Goal: Task Accomplishment & Management: Manage account settings

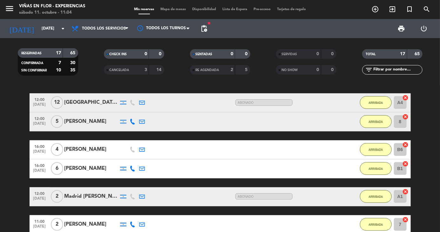
scroll to position [53, 0]
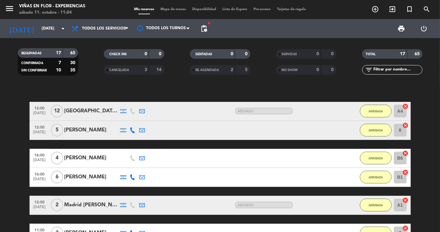
click at [41, 31] on input "[DATE]" at bounding box center [65, 28] width 54 height 11
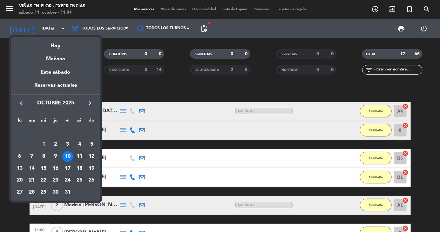
click at [80, 161] on div "11" at bounding box center [79, 156] width 11 height 11
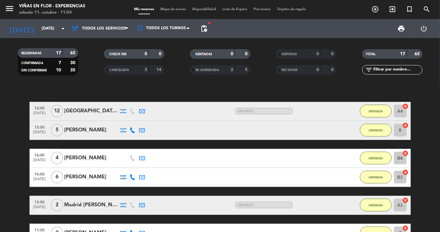
type input "[DATE]"
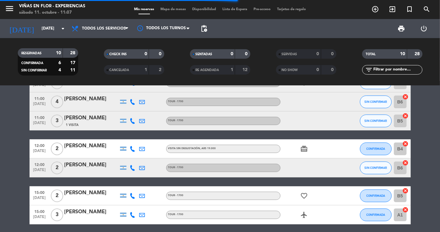
scroll to position [0, 0]
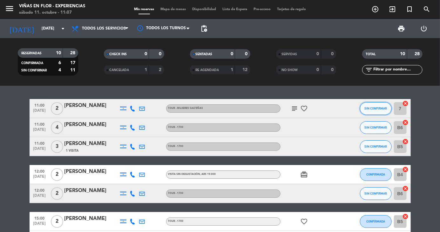
click at [374, 111] on button "SIN CONFIRMAR" at bounding box center [376, 108] width 32 height 13
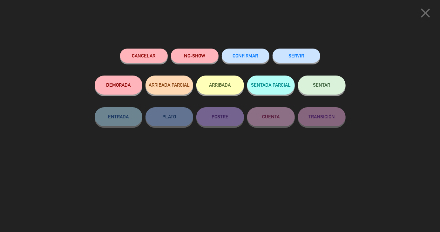
click at [220, 91] on button "ARRIBADA" at bounding box center [220, 85] width 48 height 19
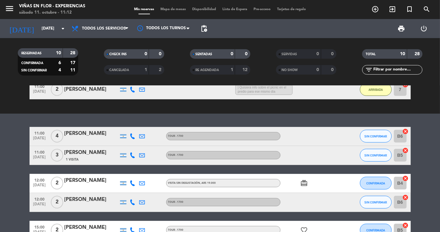
scroll to position [44, 0]
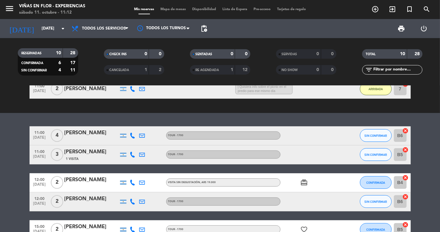
click at [315, 155] on div at bounding box center [309, 155] width 57 height 19
click at [381, 157] on button "SIN CONFIRMAR" at bounding box center [376, 154] width 32 height 13
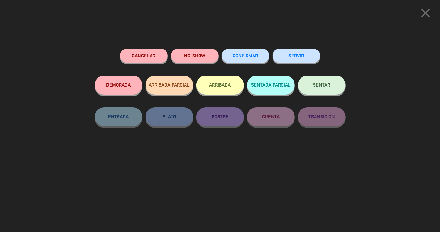
click at [220, 86] on button "ARRIBADA" at bounding box center [220, 85] width 48 height 19
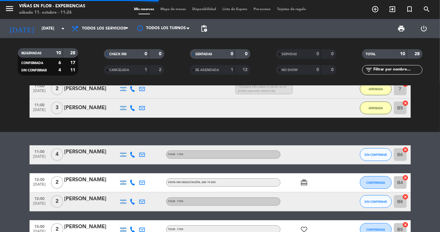
scroll to position [0, 0]
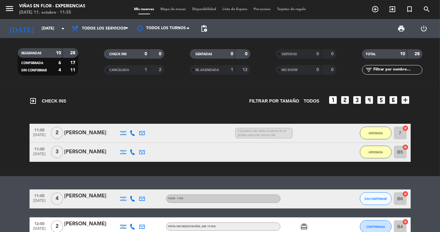
click at [10, 10] on icon "menu" at bounding box center [10, 9] width 10 height 10
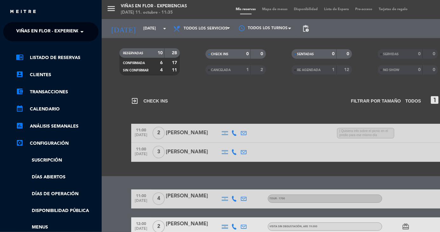
click at [74, 31] on span "Viñas en Flor - Experiencias" at bounding box center [51, 31] width 71 height 13
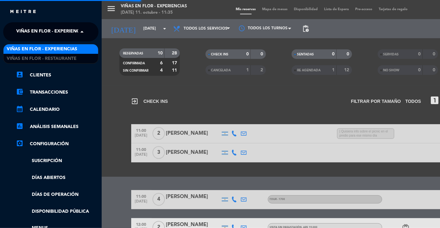
click at [75, 58] on span "Viñas en Flor - Restaurante" at bounding box center [42, 58] width 70 height 7
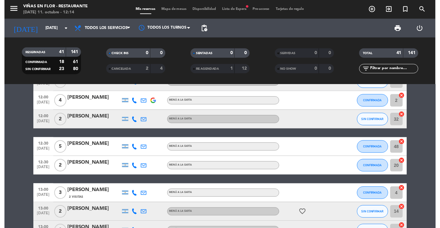
scroll to position [45, 0]
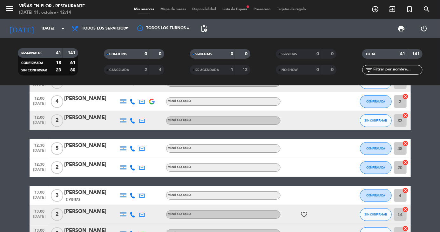
click at [10, 8] on icon "menu" at bounding box center [10, 9] width 10 height 10
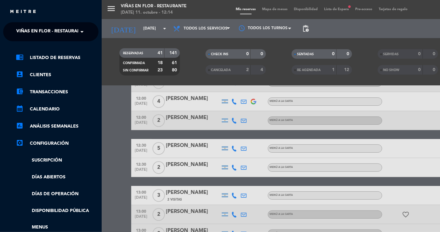
click at [67, 32] on span "Viñas en Flor - Restaurante" at bounding box center [51, 31] width 70 height 13
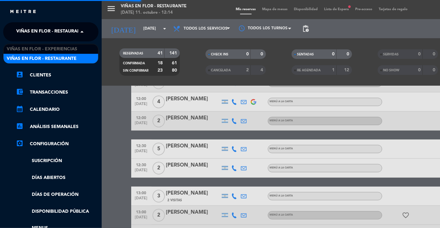
click at [75, 48] on span "Viñas en Flor - Experiencias" at bounding box center [42, 48] width 71 height 7
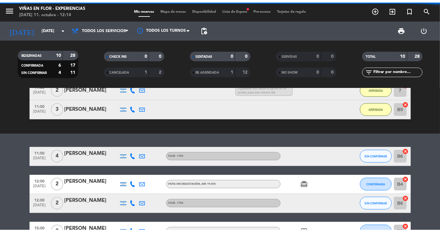
scroll to position [136, 0]
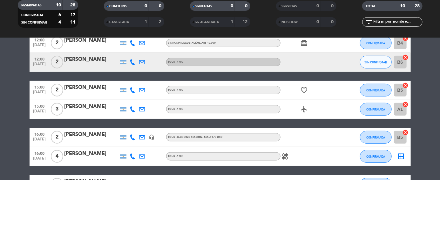
click at [12, 131] on bookings-row "11:00 [DATE] 4 [PERSON_NAME] TOUR - 1700 SIN CONFIRMAR B6 cancel 12:00 [DATE] 2…" at bounding box center [220, 148] width 440 height 188
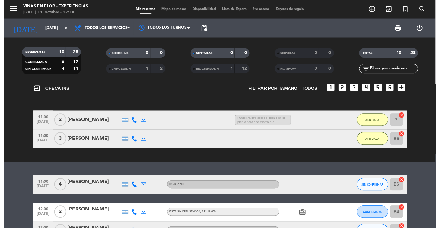
scroll to position [0, 0]
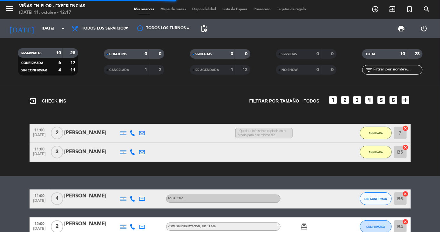
click at [12, 9] on icon "menu" at bounding box center [10, 9] width 10 height 10
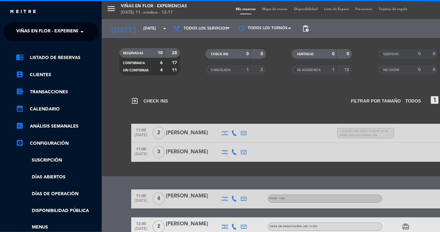
click at [74, 30] on span "Viñas en Flor - Experiencias" at bounding box center [51, 31] width 71 height 13
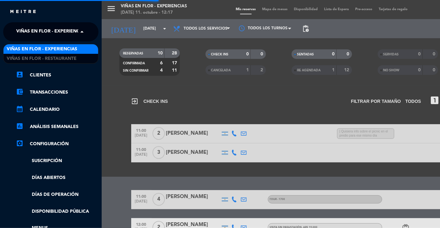
click at [72, 59] on span "Viñas en Flor - Restaurante" at bounding box center [42, 58] width 70 height 7
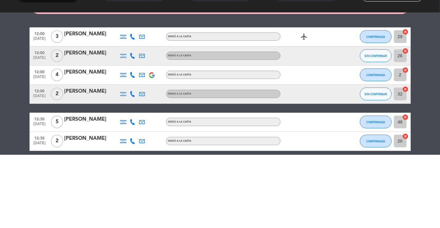
scroll to position [23, 0]
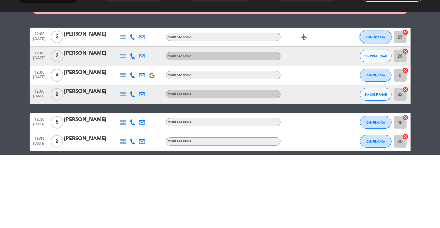
click at [373, 110] on span "CONFIRMADA" at bounding box center [376, 109] width 19 height 3
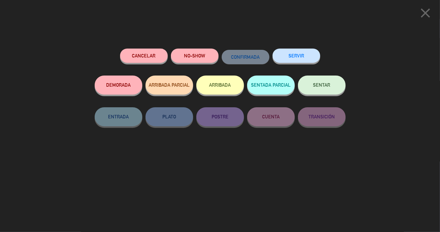
click at [221, 86] on button "ARRIBADA" at bounding box center [220, 85] width 48 height 19
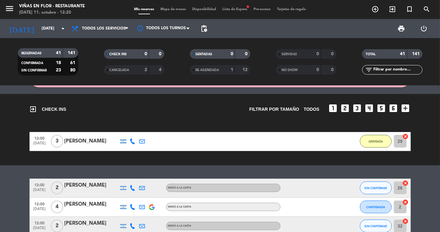
click at [5, 9] on icon "menu" at bounding box center [10, 9] width 10 height 10
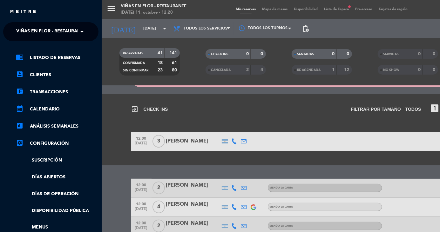
click at [80, 33] on span at bounding box center [83, 31] width 11 height 13
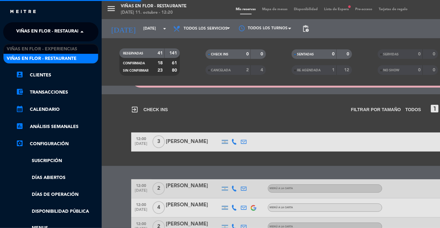
click at [77, 46] on span "Viñas en Flor - Experiencias" at bounding box center [42, 48] width 71 height 7
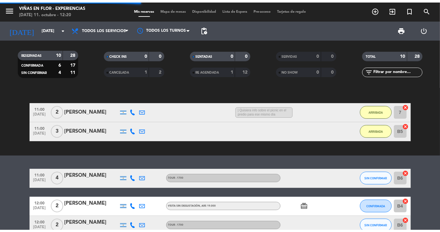
scroll to position [0, 0]
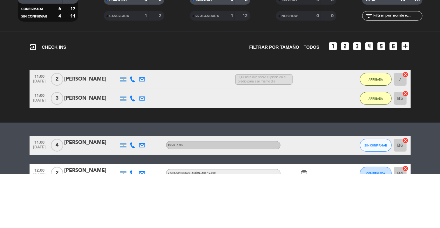
click at [10, 131] on bookings-row "11:00 [DATE] 2 [PERSON_NAME] 1:14 H / 17:58 H sms | Quisiera info sobre el picn…" at bounding box center [220, 143] width 440 height 38
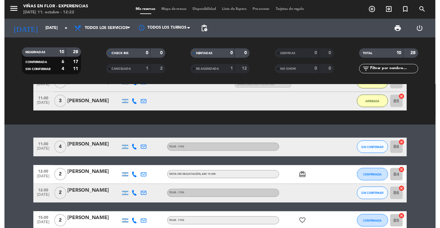
scroll to position [47, 0]
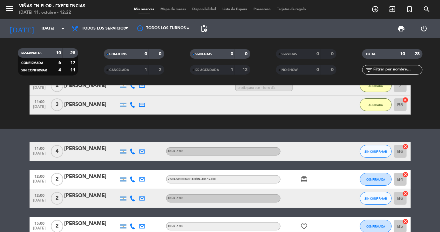
click at [13, 10] on icon "menu" at bounding box center [10, 9] width 10 height 10
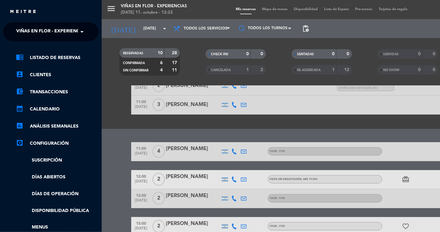
click at [28, 31] on span "Viñas en Flor - Experiencias" at bounding box center [51, 31] width 71 height 13
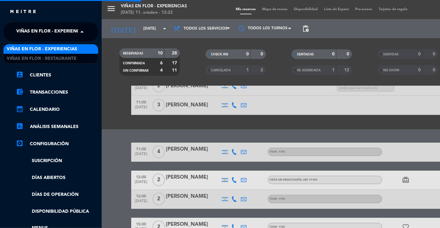
click at [30, 58] on span "Viñas en Flor - Restaurante" at bounding box center [42, 58] width 70 height 7
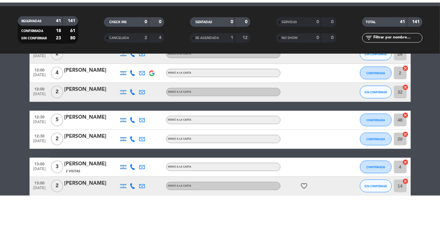
scroll to position [129, 0]
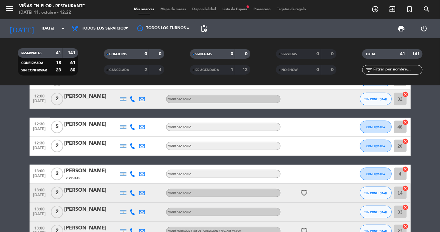
scroll to position [151, 0]
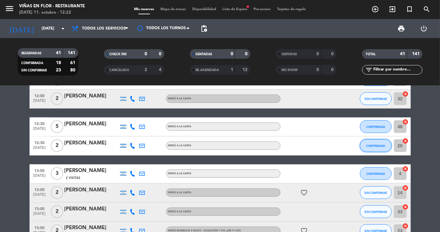
click at [375, 148] on button "CONFIRMADA" at bounding box center [376, 146] width 32 height 13
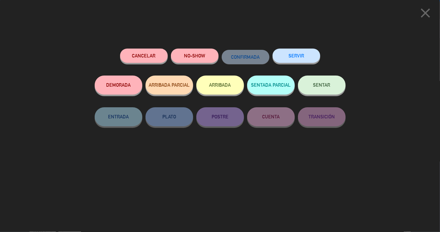
click at [229, 85] on button "ARRIBADA" at bounding box center [220, 85] width 48 height 19
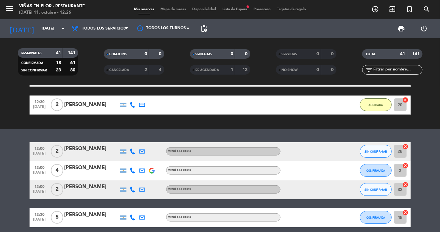
scroll to position [87, 0]
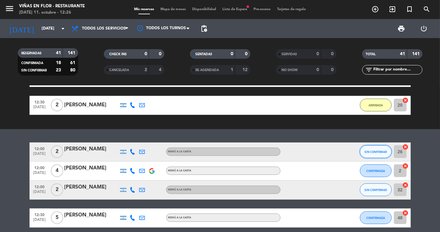
click at [375, 155] on button "SIN CONFIRMAR" at bounding box center [376, 152] width 32 height 13
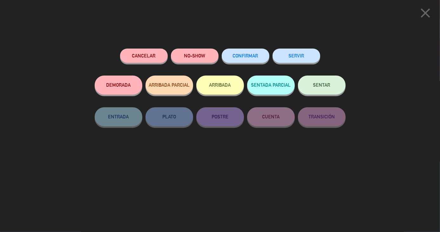
click at [221, 87] on button "ARRIBADA" at bounding box center [220, 85] width 48 height 19
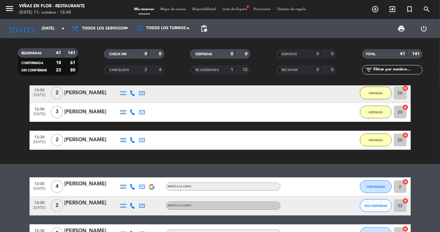
scroll to position [74, 0]
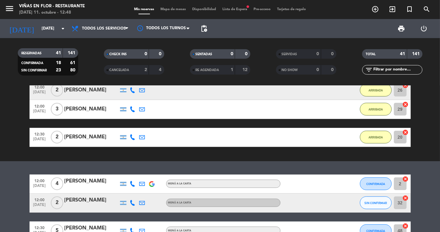
click at [239, 9] on span "Lista de Espera fiber_manual_record" at bounding box center [234, 9] width 31 height 3
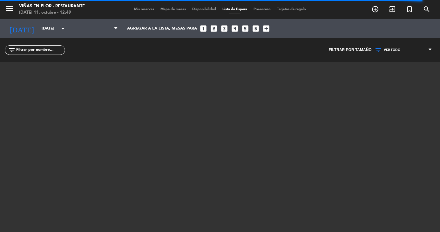
click at [140, 9] on span "Mis reservas" at bounding box center [144, 9] width 26 height 3
